Goal: Information Seeking & Learning: Learn about a topic

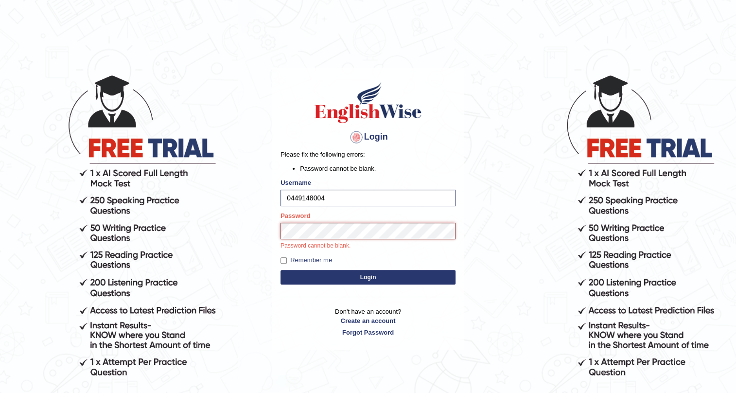
click at [281, 270] on button "Login" at bounding box center [368, 277] width 175 height 15
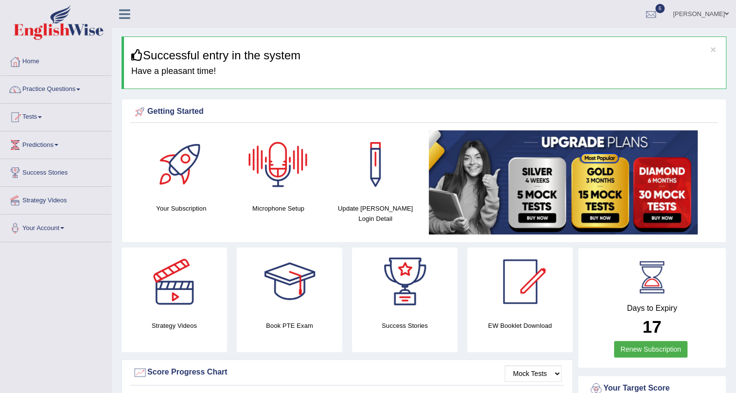
click at [283, 174] on div at bounding box center [278, 164] width 68 height 68
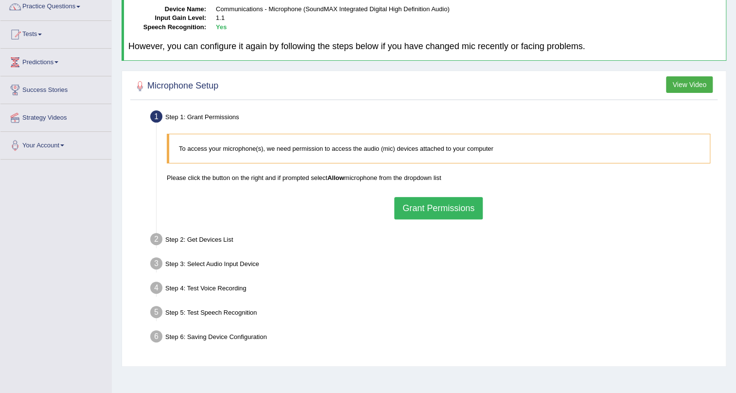
scroll to position [117, 0]
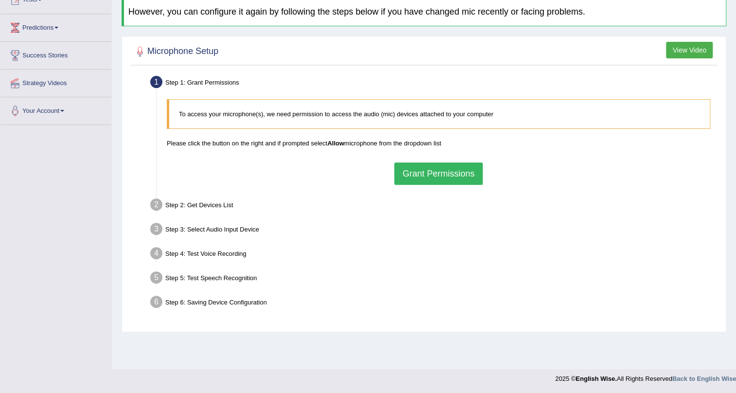
click at [426, 171] on button "Grant Permissions" at bounding box center [438, 173] width 89 height 22
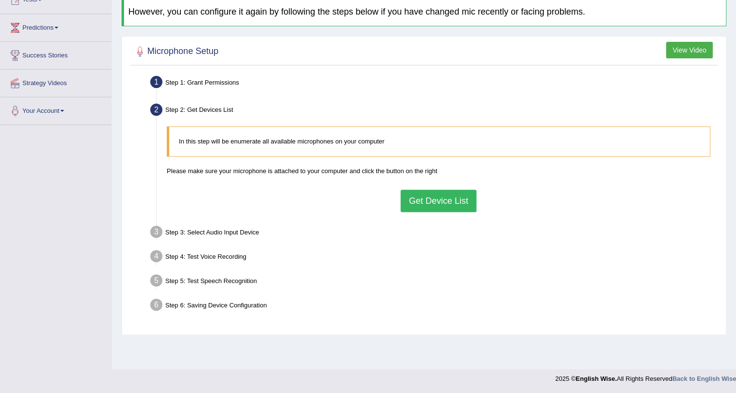
click at [438, 198] on button "Get Device List" at bounding box center [439, 201] width 76 height 22
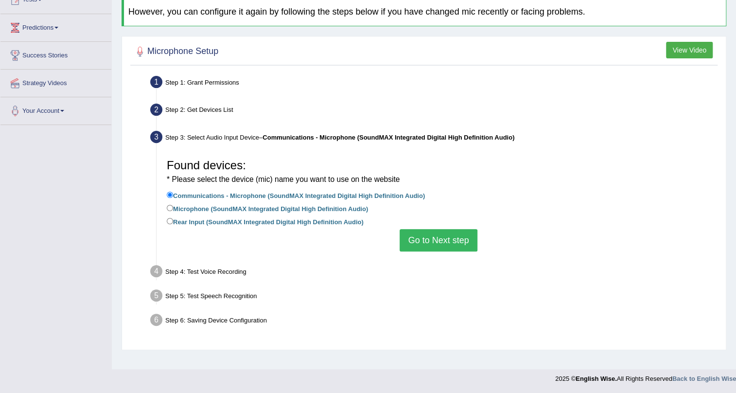
click at [457, 238] on button "Go to Next step" at bounding box center [438, 240] width 77 height 22
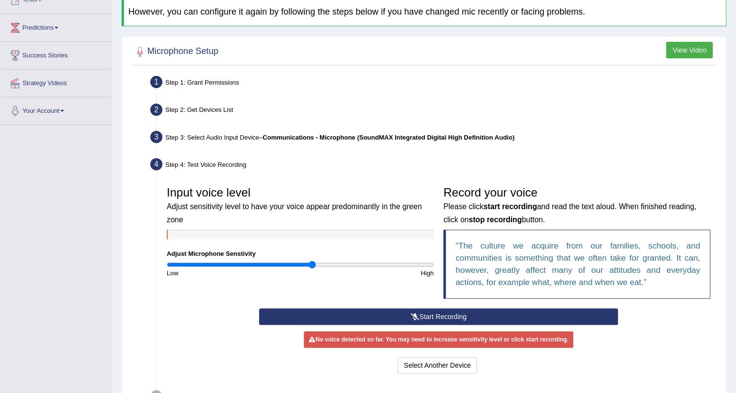
click at [418, 317] on button "Start Recording" at bounding box center [438, 316] width 359 height 17
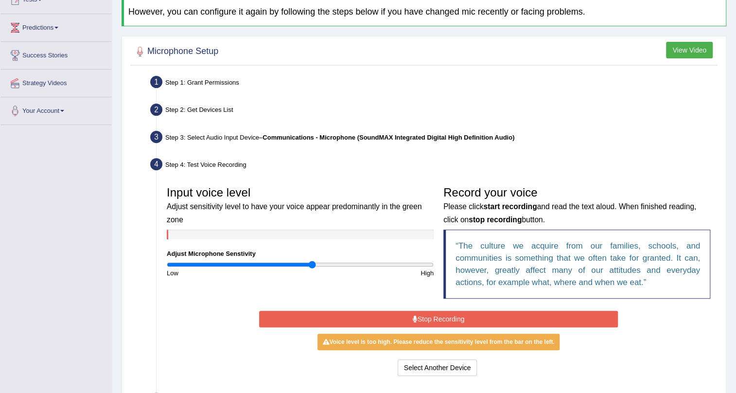
click at [422, 316] on button "Stop Recording" at bounding box center [438, 319] width 359 height 17
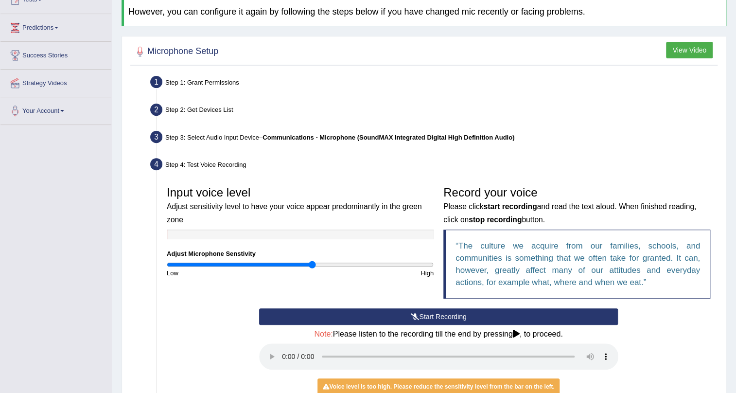
click at [407, 317] on button "Start Recording" at bounding box center [438, 316] width 359 height 17
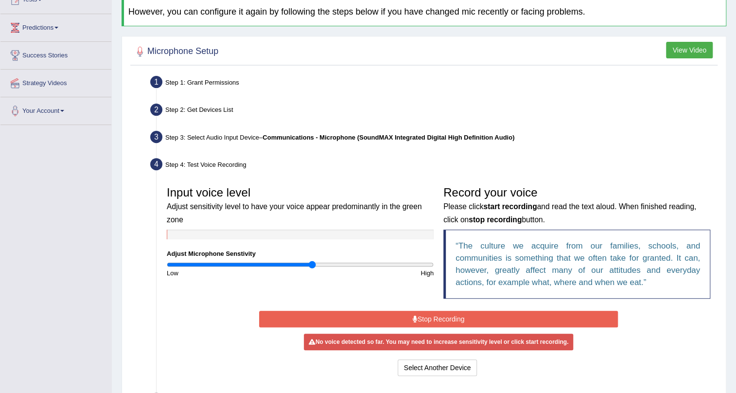
click at [404, 318] on button "Stop Recording" at bounding box center [438, 319] width 359 height 17
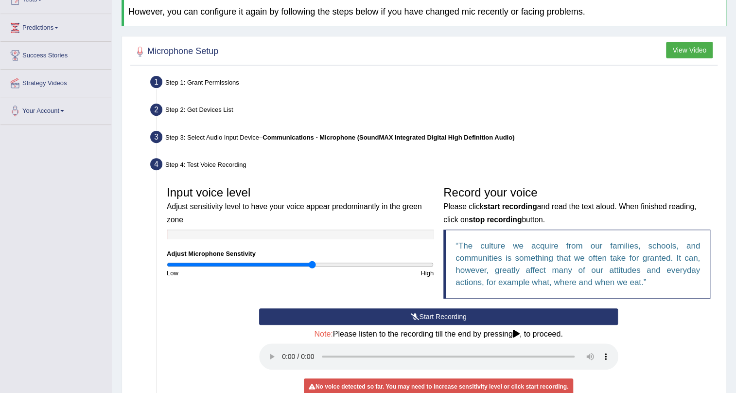
click at [404, 316] on button "Start Recording" at bounding box center [438, 316] width 359 height 17
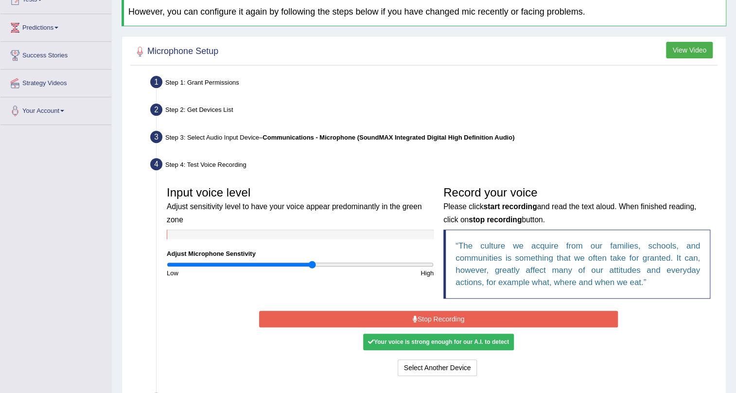
click at [404, 316] on button "Stop Recording" at bounding box center [438, 319] width 359 height 17
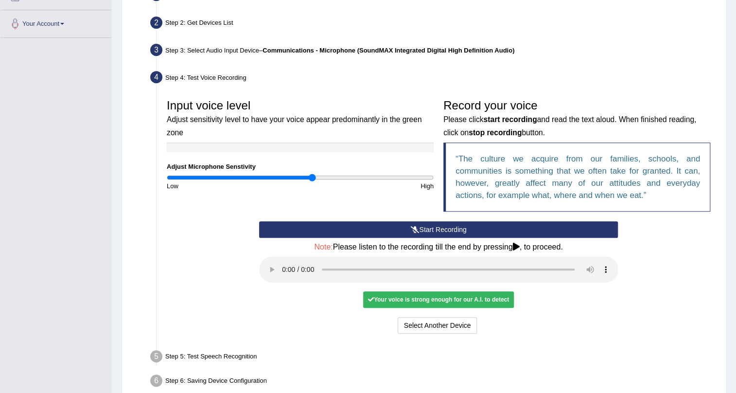
scroll to position [206, 0]
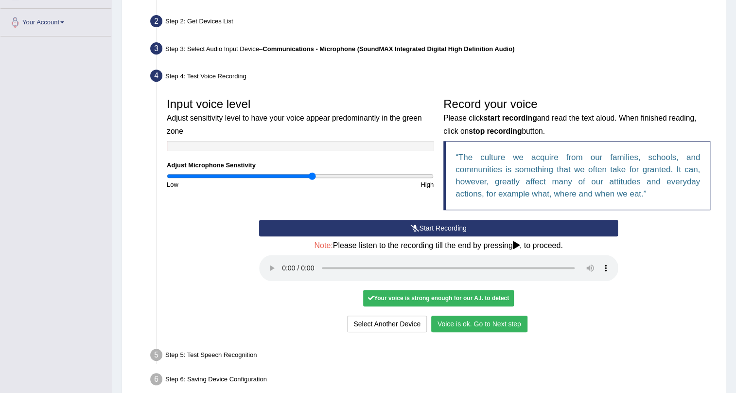
click at [465, 321] on button "Voice is ok. Go to Next step" at bounding box center [479, 324] width 96 height 17
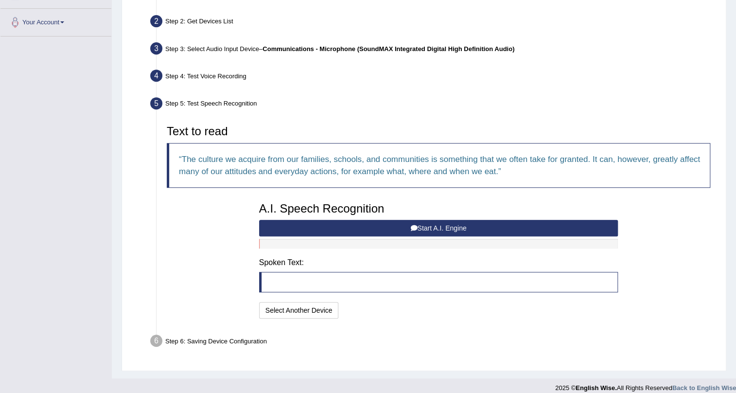
scroll to position [214, 0]
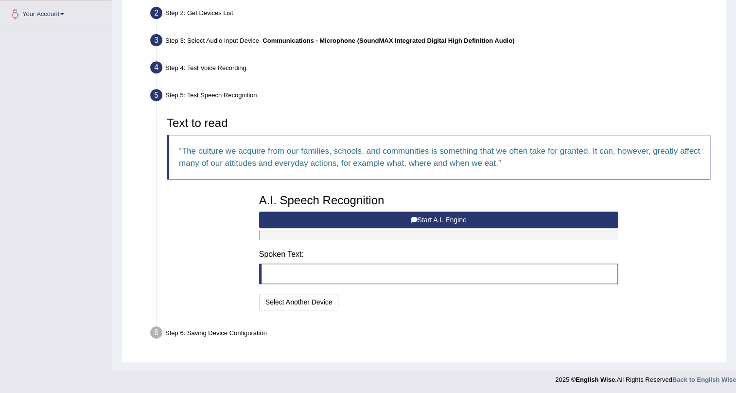
click at [464, 218] on button "Start A.I. Engine" at bounding box center [438, 220] width 359 height 17
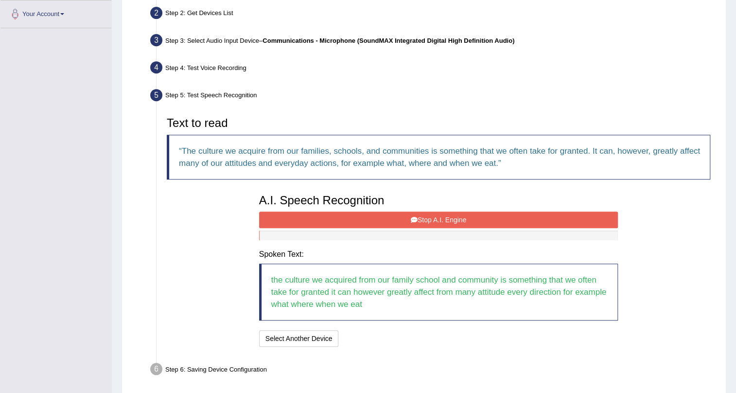
click at [425, 223] on button "Stop A.I. Engine" at bounding box center [438, 220] width 359 height 17
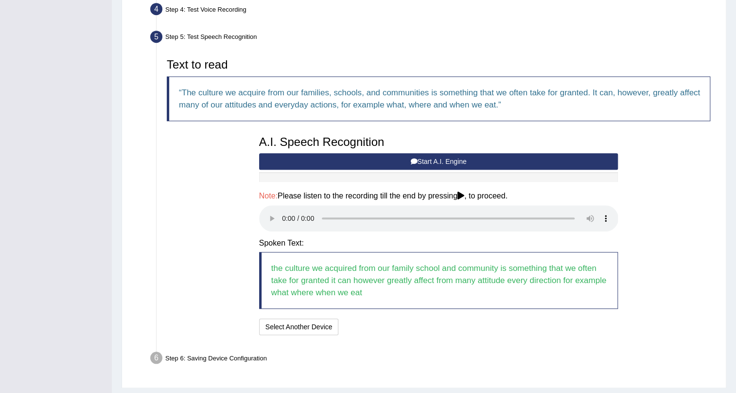
scroll to position [298, 0]
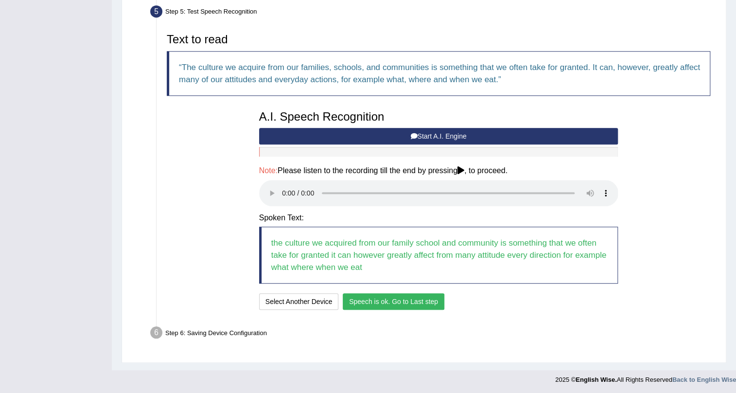
click at [405, 301] on button "Speech is ok. Go to Last step" at bounding box center [394, 301] width 102 height 17
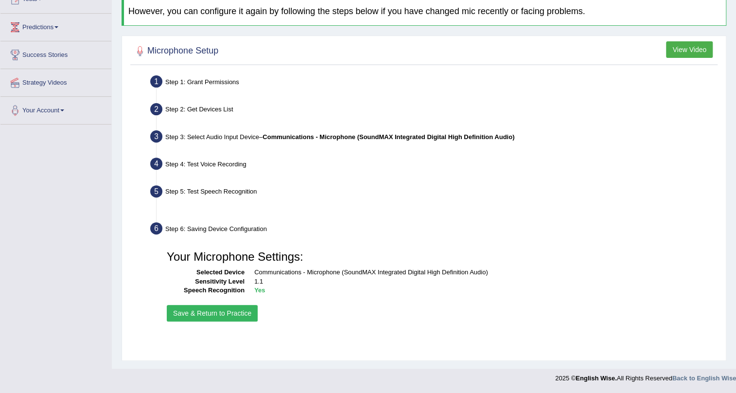
scroll to position [117, 0]
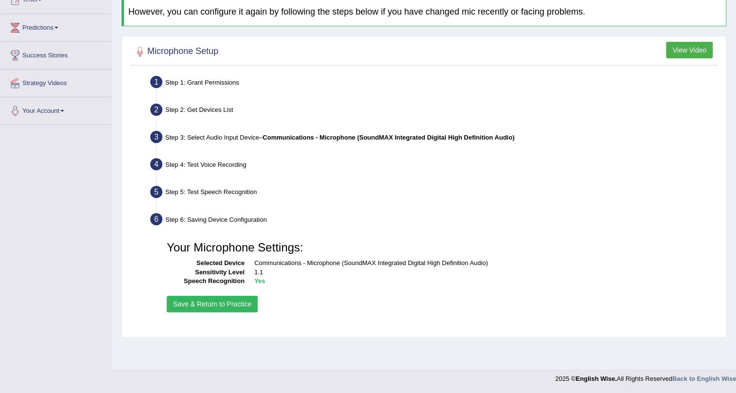
click at [193, 302] on button "Save & Return to Practice" at bounding box center [212, 304] width 91 height 17
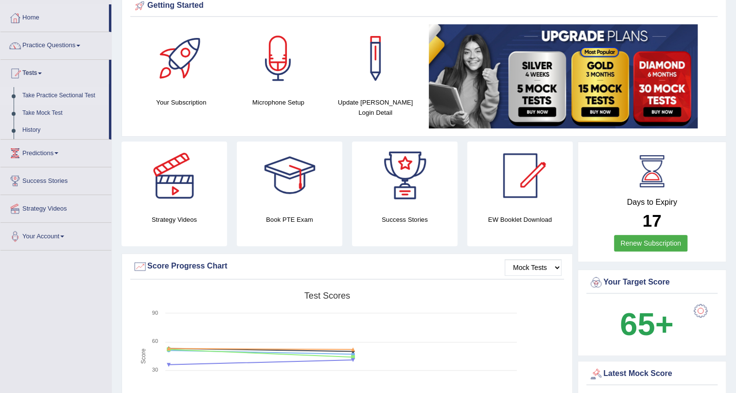
click at [36, 92] on link "Take Practice Sectional Test" at bounding box center [63, 96] width 91 height 18
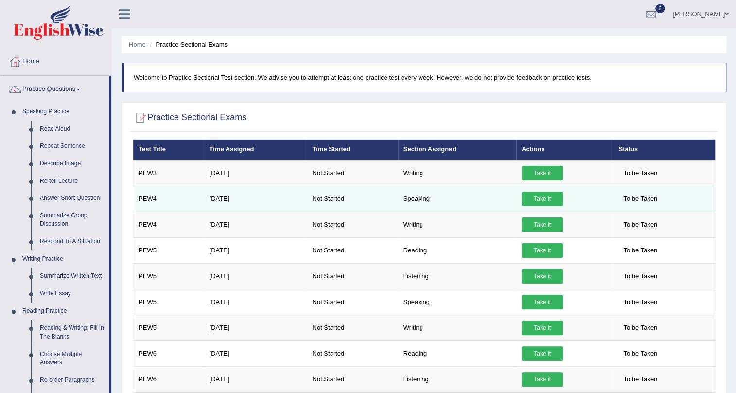
click at [399, 199] on td "Speaking" at bounding box center [457, 199] width 118 height 26
click at [548, 199] on link "Take it" at bounding box center [542, 199] width 41 height 15
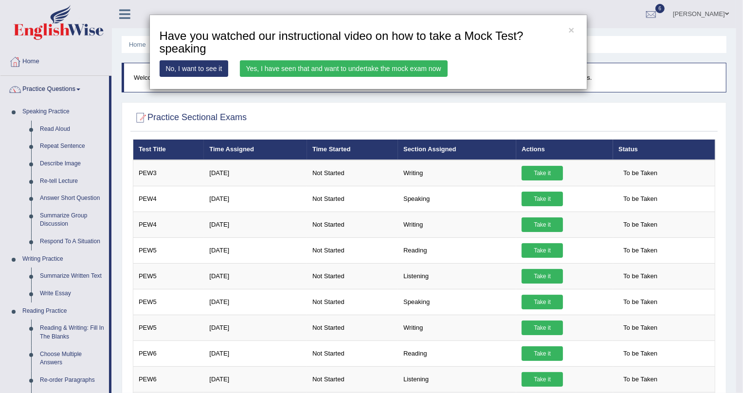
click at [277, 68] on link "Yes, I have seen that and want to undertake the mock exam now" at bounding box center [344, 68] width 208 height 17
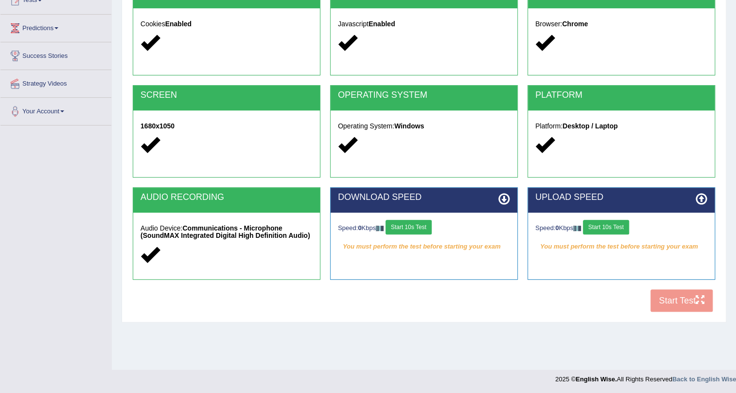
scroll to position [117, 0]
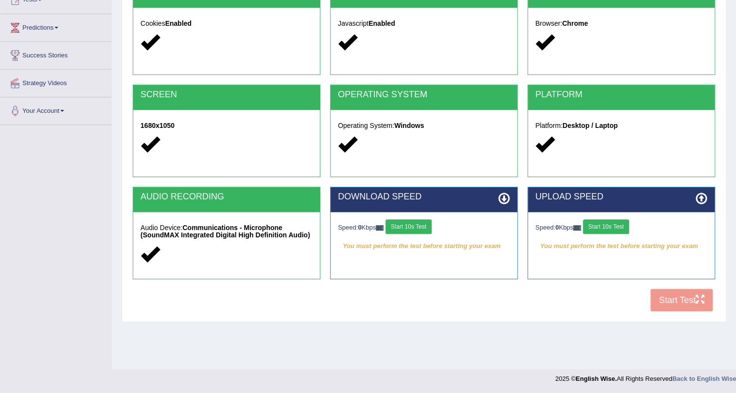
click at [415, 227] on button "Start 10s Test" at bounding box center [409, 226] width 46 height 15
click at [505, 196] on icon at bounding box center [504, 199] width 12 height 12
click at [698, 195] on icon at bounding box center [702, 199] width 12 height 12
click at [703, 197] on icon at bounding box center [702, 199] width 12 height 12
click at [613, 228] on button "Start 10s Test" at bounding box center [606, 226] width 46 height 15
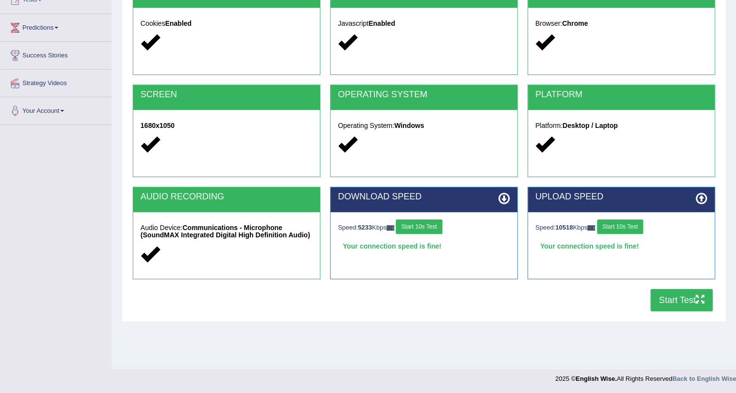
click at [698, 200] on icon at bounding box center [702, 199] width 12 height 12
click at [685, 297] on button "Start Test" at bounding box center [682, 300] width 62 height 22
